Goal: Check status: Check status

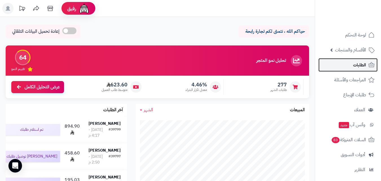
click at [356, 64] on span "الطلبات" at bounding box center [359, 65] width 13 height 8
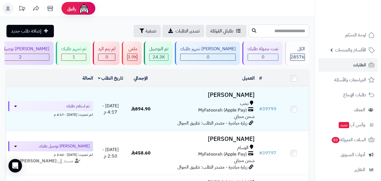
click at [272, 30] on input "text" at bounding box center [279, 31] width 60 height 13
type input "*****"
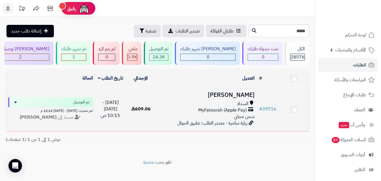
click at [156, 117] on td "609.06" at bounding box center [141, 109] width 30 height 44
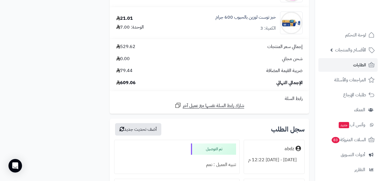
scroll to position [541, 0]
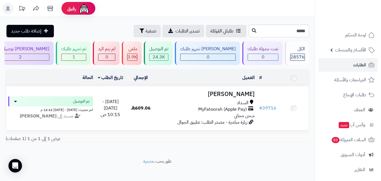
scroll to position [62, 0]
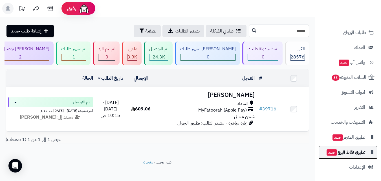
click at [365, 151] on span "تطبيق نقاط البيع جديد" at bounding box center [345, 152] width 39 height 8
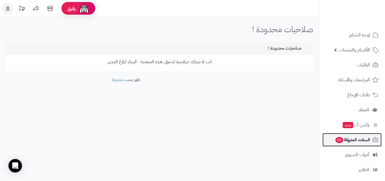
click at [364, 140] on span "السلات المتروكة 83" at bounding box center [352, 140] width 35 height 8
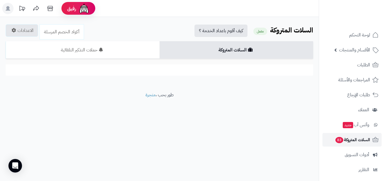
click at [360, 140] on span "السلات المتروكة 83" at bounding box center [352, 140] width 35 height 8
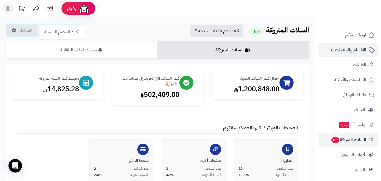
click at [362, 50] on span "الأقسام والمنتجات" at bounding box center [350, 50] width 31 height 8
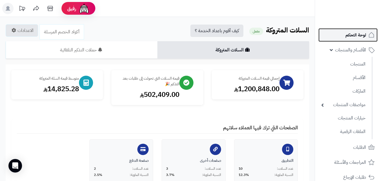
click at [357, 32] on span "لوحة التحكم" at bounding box center [355, 35] width 21 height 8
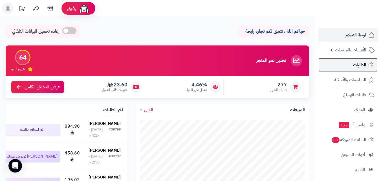
click at [354, 64] on span "الطلبات" at bounding box center [359, 65] width 13 height 8
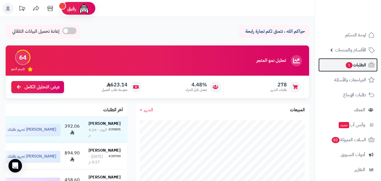
click at [353, 63] on span "الطلبات 1" at bounding box center [355, 65] width 21 height 8
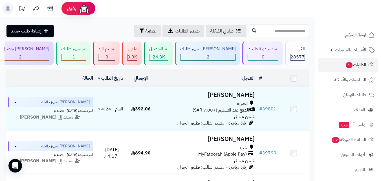
click at [293, 31] on input "text" at bounding box center [279, 31] width 60 height 13
type input "*****"
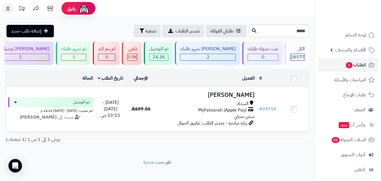
click at [270, 15] on header "رفيق ! الطلبات معالجة مكتمل إرجاع المنتجات العملاء المتواجدون الان 29510 عملاء …" at bounding box center [190, 8] width 381 height 17
drag, startPoint x: 278, startPoint y: 17, endPoint x: 281, endPoint y: 17, distance: 3.7
